Goal: Transaction & Acquisition: Subscribe to service/newsletter

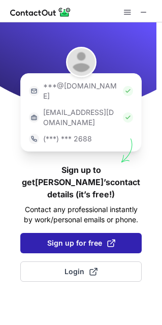
click at [82, 233] on button "Sign up for free" at bounding box center [80, 243] width 121 height 20
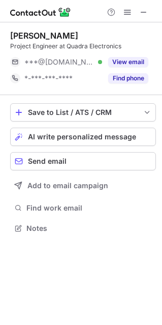
scroll to position [5, 5]
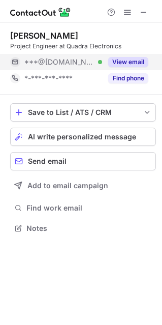
click at [137, 61] on button "View email" at bounding box center [128, 62] width 40 height 10
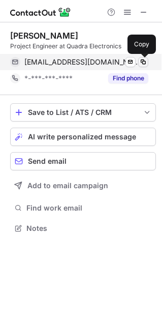
click at [144, 62] on span at bounding box center [143, 62] width 8 height 8
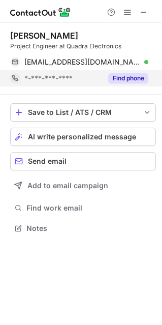
click at [128, 81] on button "Find phone" at bounding box center [128, 78] width 40 height 10
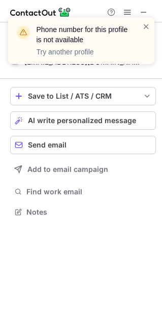
scroll to position [204, 162]
click at [146, 29] on span at bounding box center [146, 26] width 8 height 10
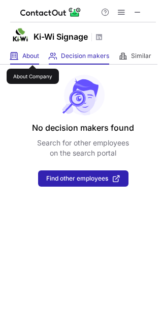
click at [32, 56] on span "About" at bounding box center [30, 56] width 17 height 8
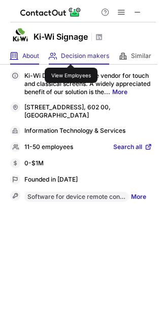
click at [71, 55] on span "Decision makers" at bounding box center [85, 56] width 48 height 8
